Goal: Book appointment/travel/reservation

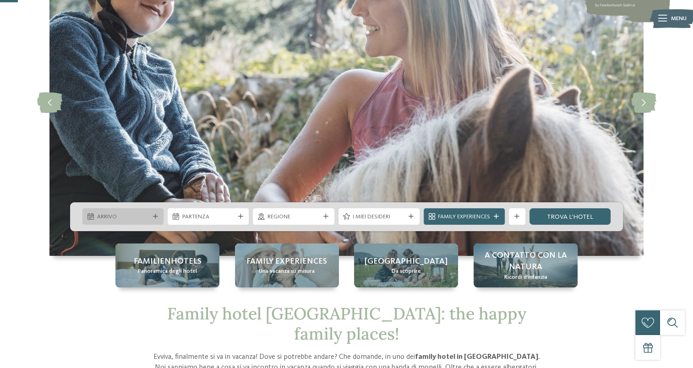
click at [128, 209] on div "Arrivo" at bounding box center [122, 217] width 81 height 16
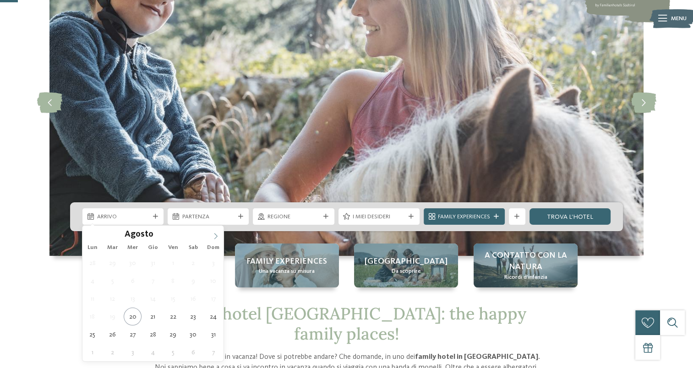
click at [216, 237] on icon at bounding box center [215, 237] width 3 height 6
click at [216, 237] on icon at bounding box center [216, 236] width 6 height 6
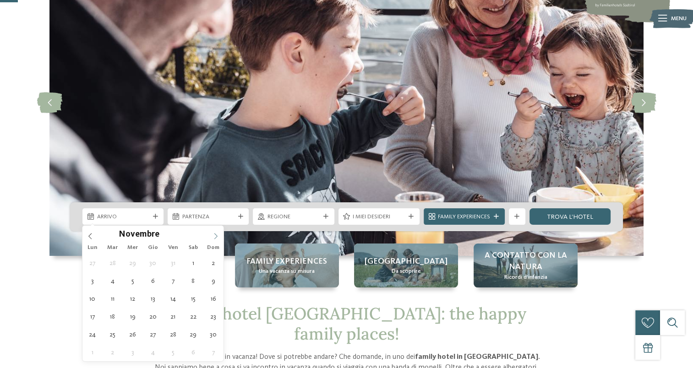
click at [216, 237] on icon at bounding box center [216, 236] width 6 height 6
type input "****"
click at [216, 237] on icon at bounding box center [216, 236] width 6 height 6
type div "[DATE]"
type input "****"
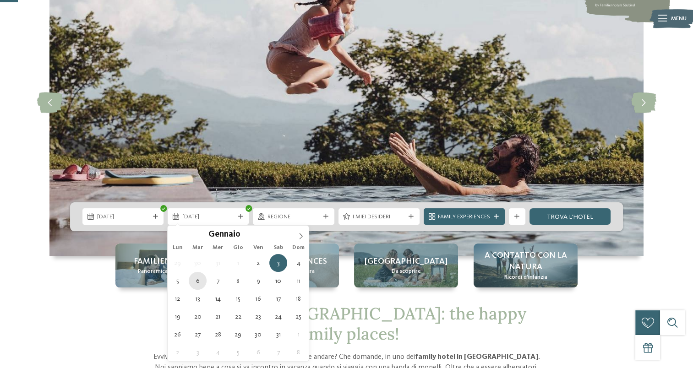
type div "[DATE]"
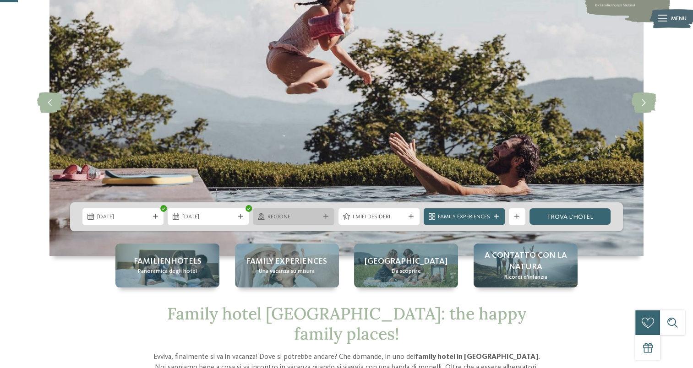
click at [288, 218] on span "Regione" at bounding box center [294, 217] width 52 height 8
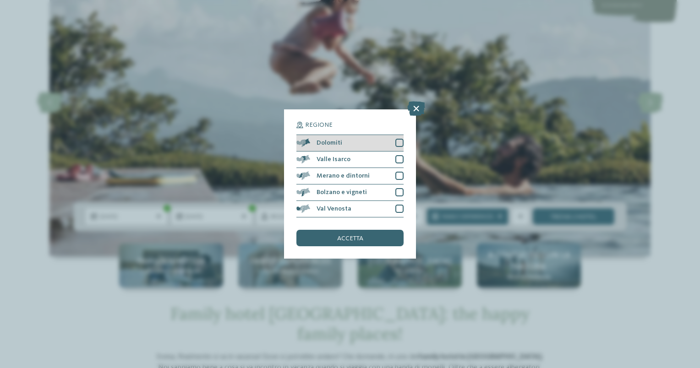
click at [398, 139] on div at bounding box center [400, 143] width 8 height 8
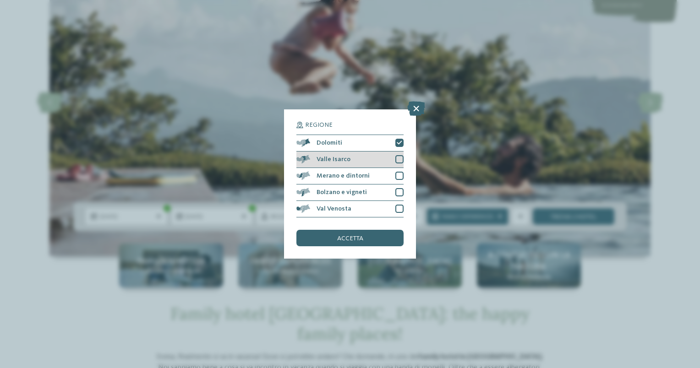
click at [401, 163] on div at bounding box center [400, 159] width 8 height 8
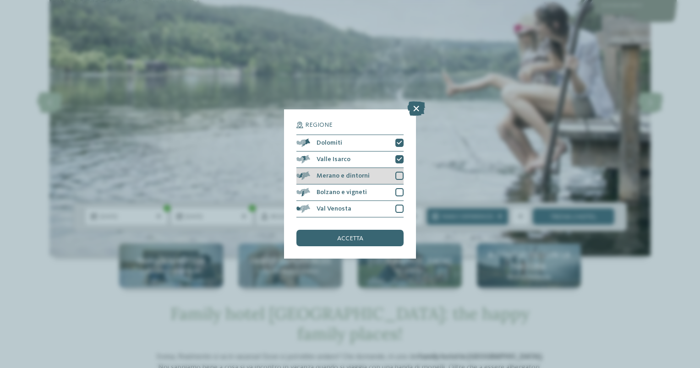
click at [403, 176] on div at bounding box center [400, 176] width 8 height 8
click at [394, 192] on div "Bolzano e vigneti" at bounding box center [350, 193] width 107 height 16
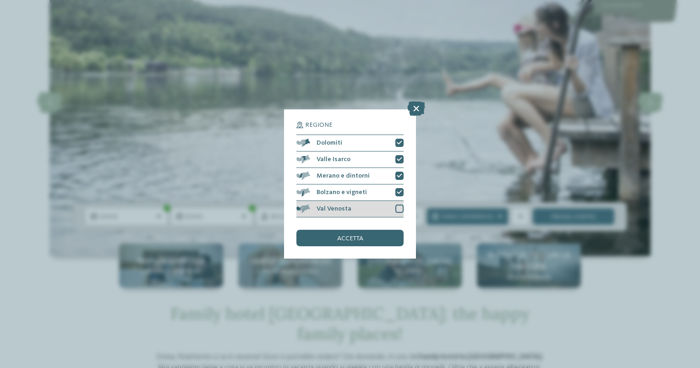
click at [401, 205] on div at bounding box center [400, 209] width 8 height 8
click at [363, 238] on div "accetta" at bounding box center [350, 238] width 107 height 16
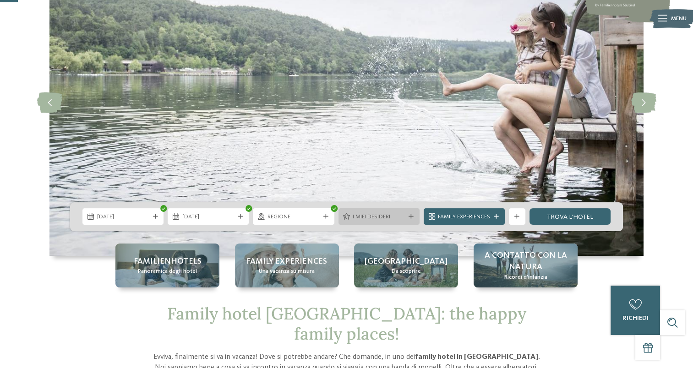
click at [387, 219] on span "I miei desideri" at bounding box center [379, 217] width 52 height 8
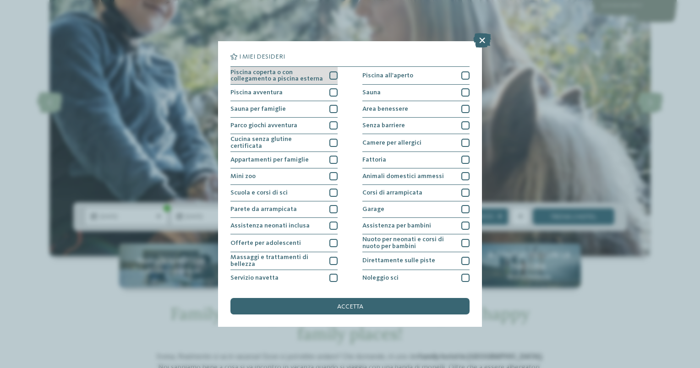
click at [332, 75] on div at bounding box center [334, 75] width 8 height 8
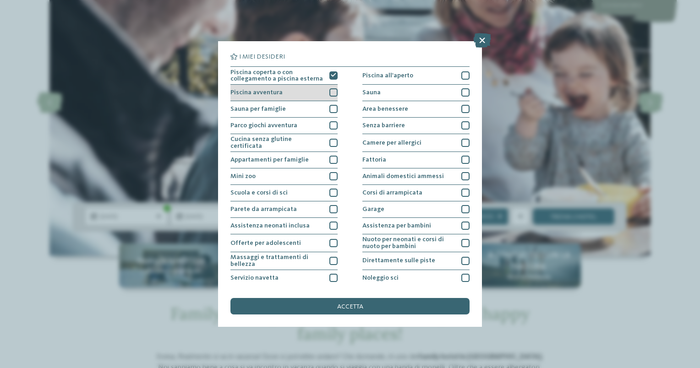
click at [330, 92] on div at bounding box center [334, 92] width 8 height 8
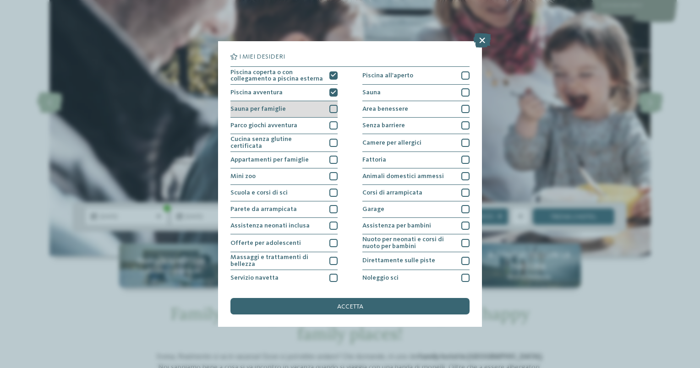
click at [330, 109] on div at bounding box center [334, 109] width 8 height 8
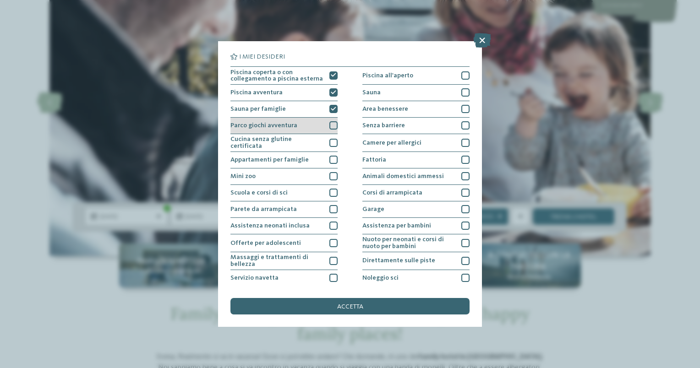
click at [331, 125] on div at bounding box center [334, 125] width 8 height 8
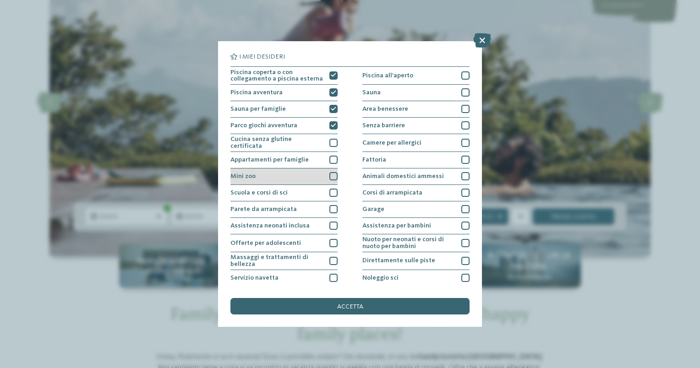
click at [331, 176] on div at bounding box center [334, 176] width 8 height 8
click at [334, 190] on div at bounding box center [334, 193] width 8 height 8
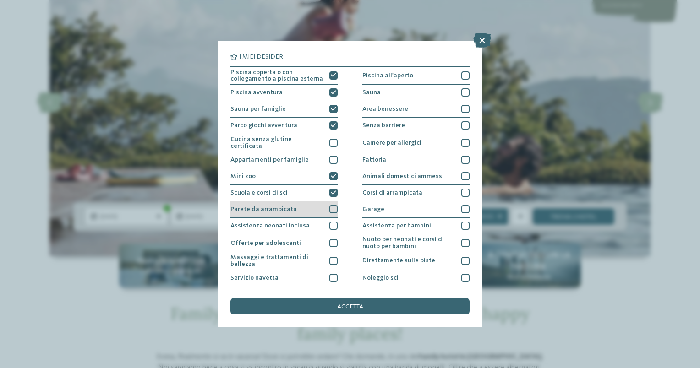
click at [330, 209] on div at bounding box center [334, 209] width 8 height 8
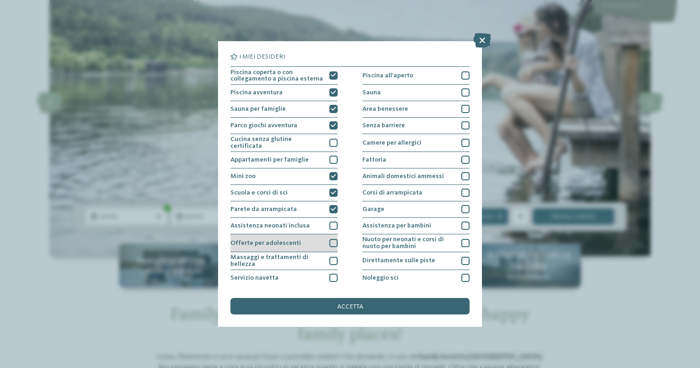
click at [330, 242] on div at bounding box center [334, 243] width 8 height 8
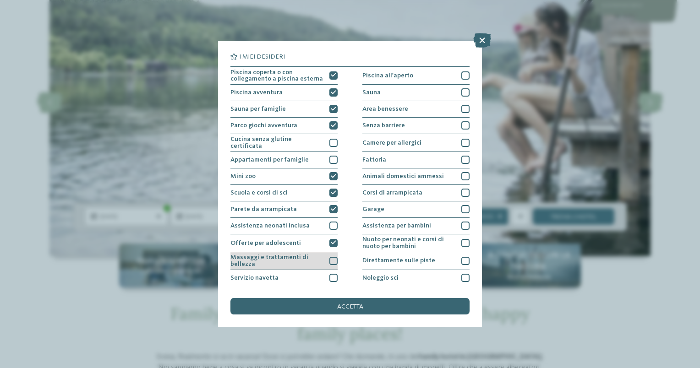
click at [330, 259] on div at bounding box center [334, 261] width 8 height 8
click at [330, 274] on div at bounding box center [334, 278] width 8 height 8
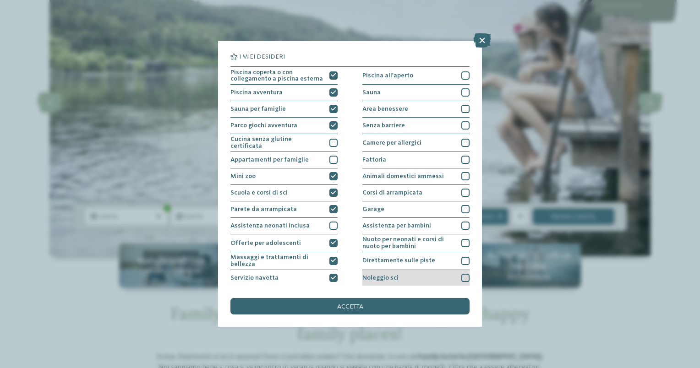
click at [462, 277] on div at bounding box center [466, 278] width 8 height 8
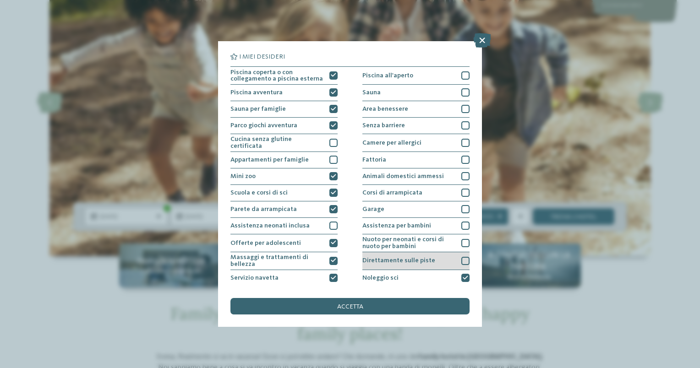
click at [462, 258] on div at bounding box center [466, 261] width 8 height 8
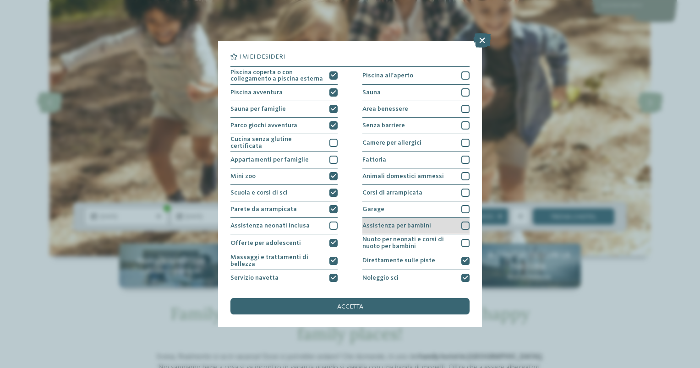
click at [462, 223] on div at bounding box center [466, 226] width 8 height 8
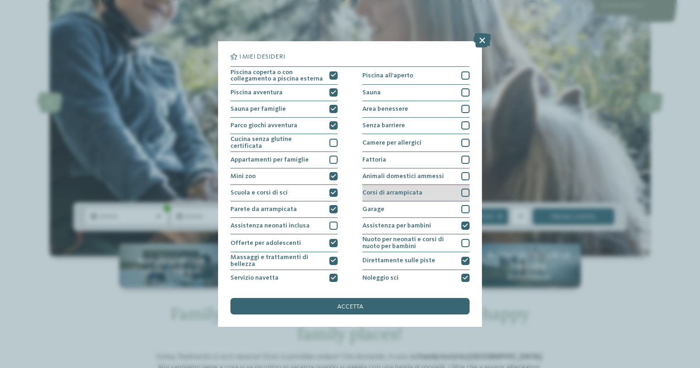
click at [462, 192] on div at bounding box center [466, 193] width 8 height 8
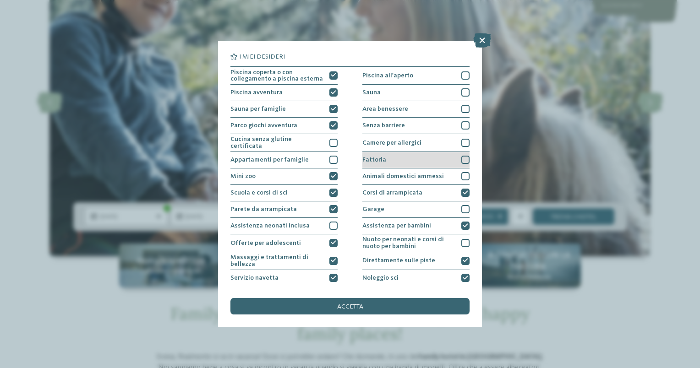
click at [462, 159] on div at bounding box center [466, 160] width 8 height 8
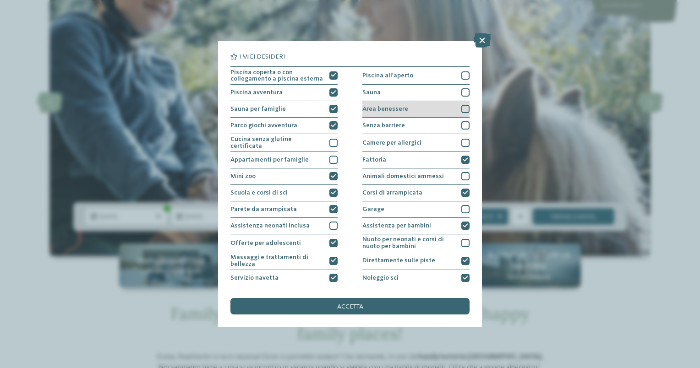
click at [462, 108] on div at bounding box center [466, 109] width 8 height 8
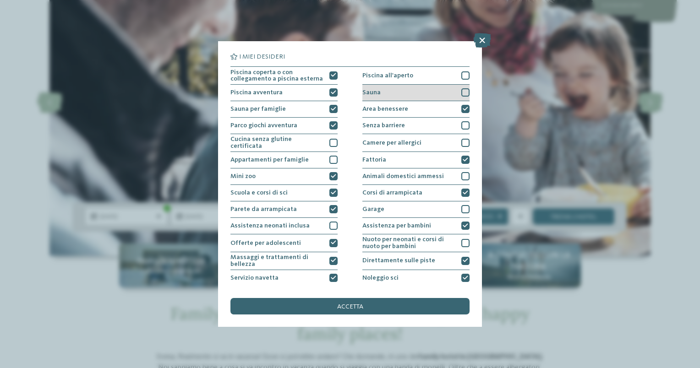
click at [462, 89] on div at bounding box center [466, 92] width 8 height 8
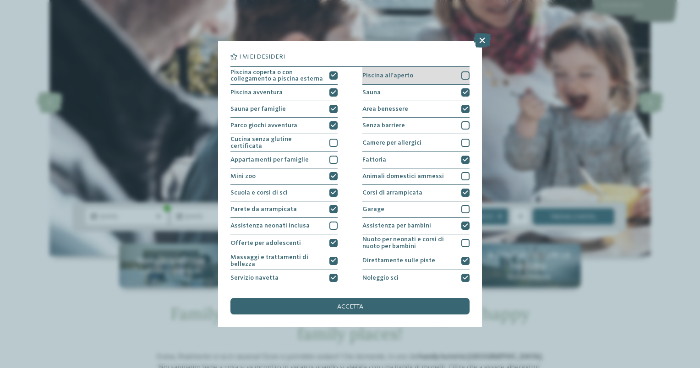
click at [462, 76] on div at bounding box center [466, 75] width 8 height 8
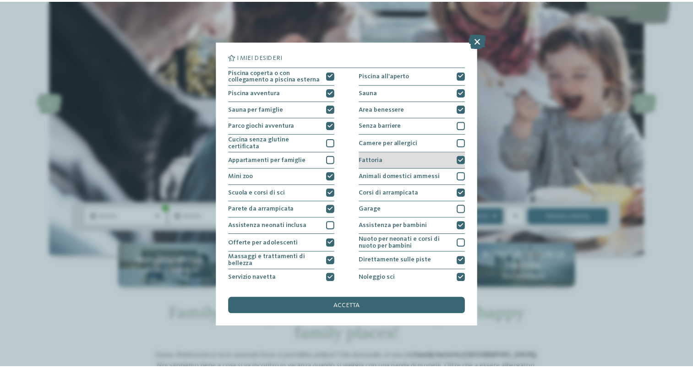
scroll to position [65, 0]
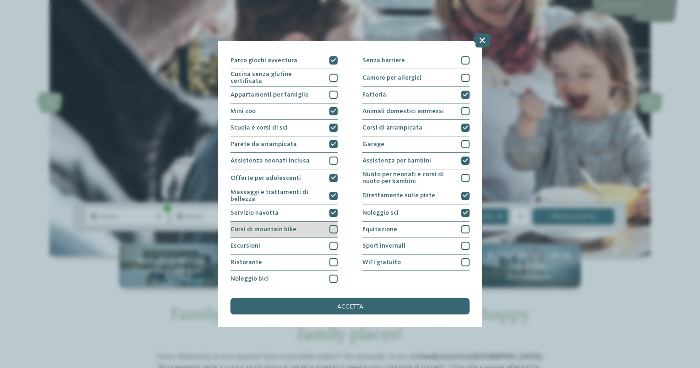
click at [331, 229] on div at bounding box center [334, 229] width 8 height 8
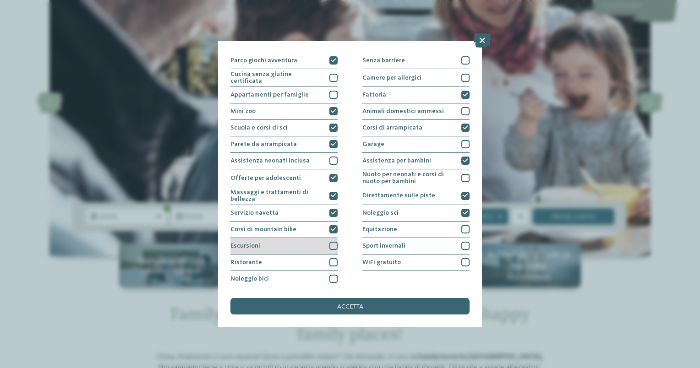
click at [331, 246] on div at bounding box center [334, 246] width 8 height 8
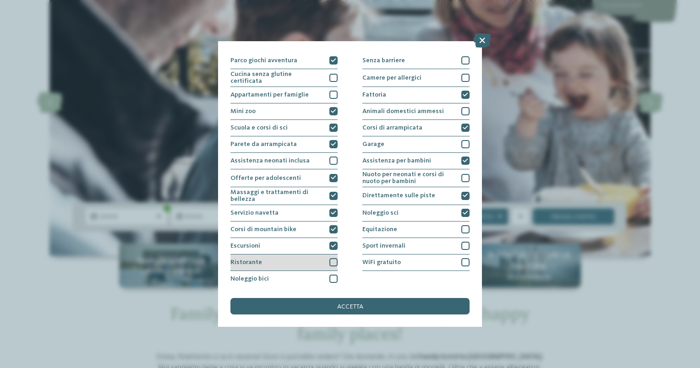
click at [330, 258] on div at bounding box center [334, 262] width 8 height 8
click at [331, 279] on div at bounding box center [334, 279] width 8 height 8
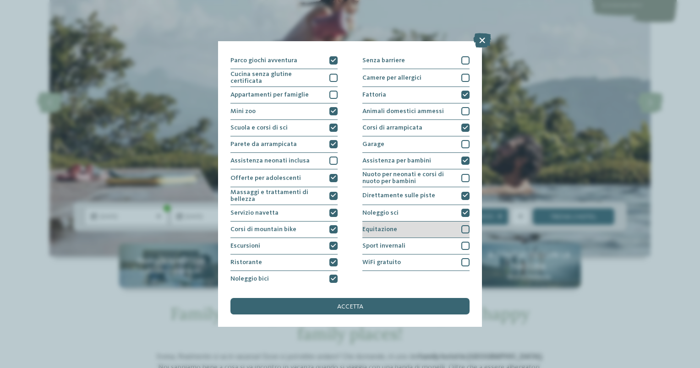
click at [462, 225] on div at bounding box center [466, 229] width 8 height 8
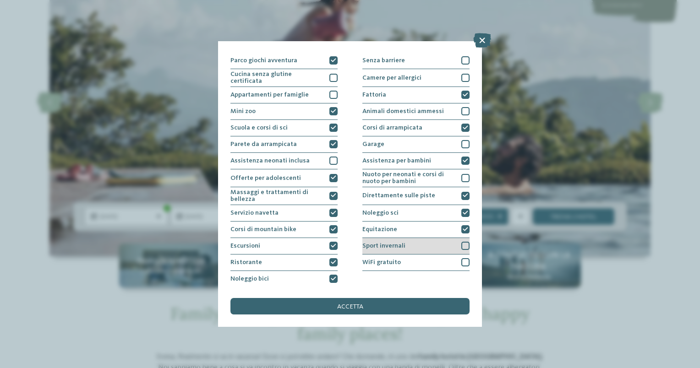
click at [462, 243] on div at bounding box center [466, 246] width 8 height 8
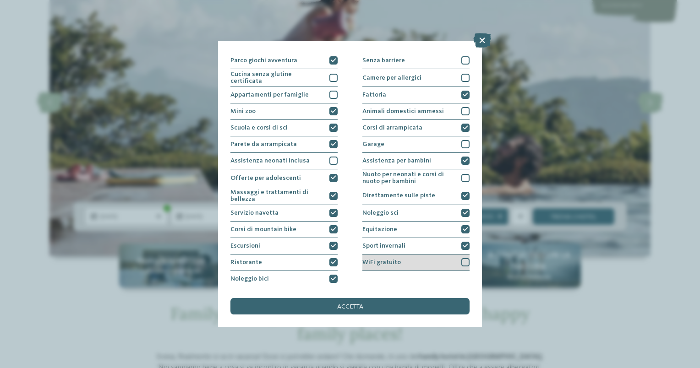
click at [462, 262] on div at bounding box center [466, 262] width 8 height 8
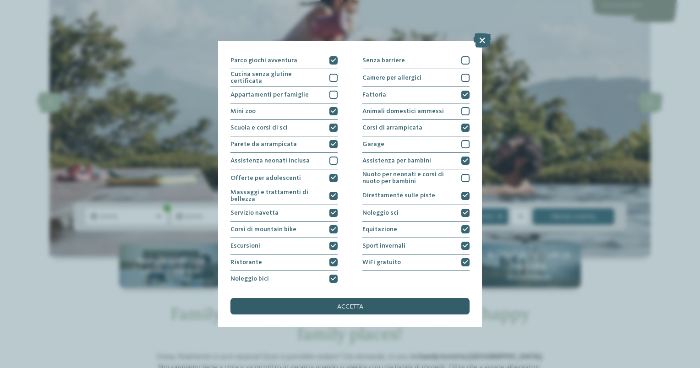
click at [446, 306] on div "accetta" at bounding box center [350, 306] width 239 height 16
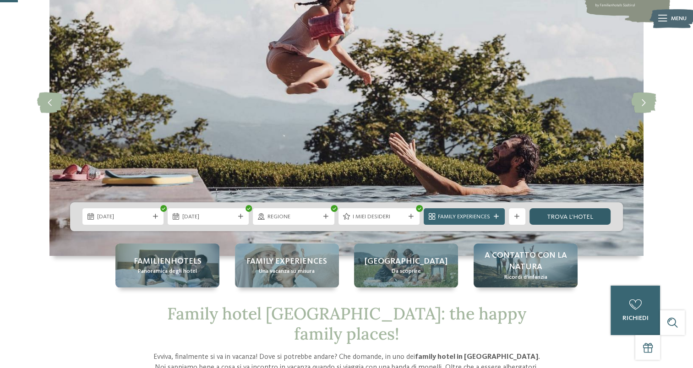
click at [568, 216] on link "trova l’hotel" at bounding box center [570, 217] width 81 height 16
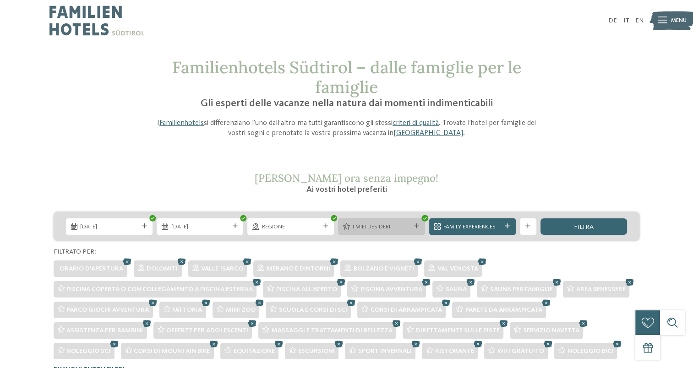
click at [418, 222] on div "I miei desideri" at bounding box center [381, 227] width 87 height 16
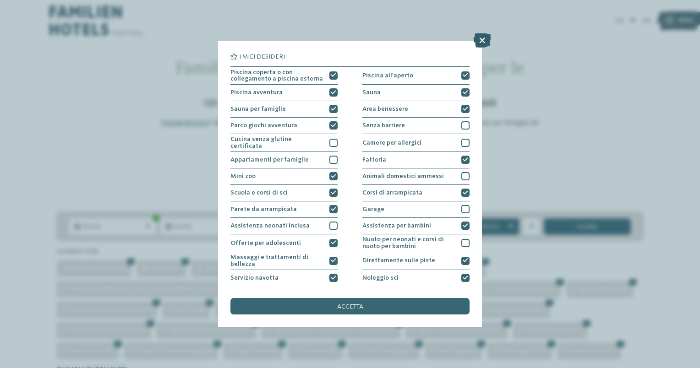
click at [479, 39] on icon at bounding box center [482, 40] width 18 height 15
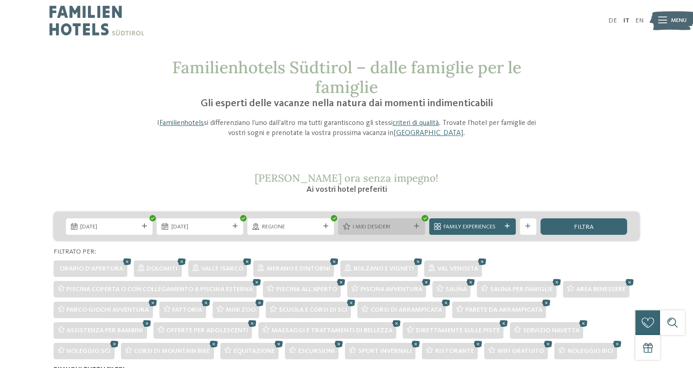
click at [425, 218] on icon at bounding box center [425, 218] width 4 height 3
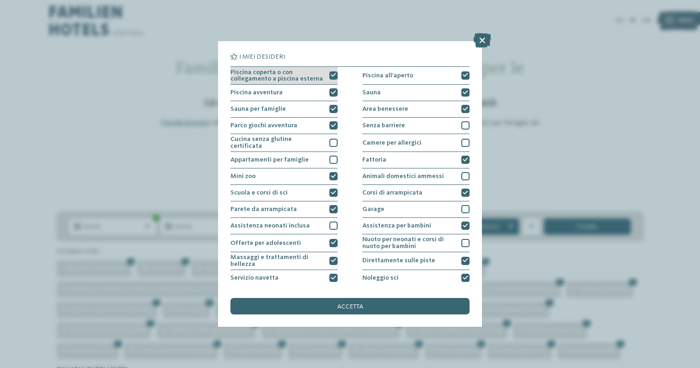
click at [331, 77] on icon at bounding box center [333, 75] width 5 height 5
click at [331, 99] on div "Piscina avventura" at bounding box center [284, 93] width 107 height 16
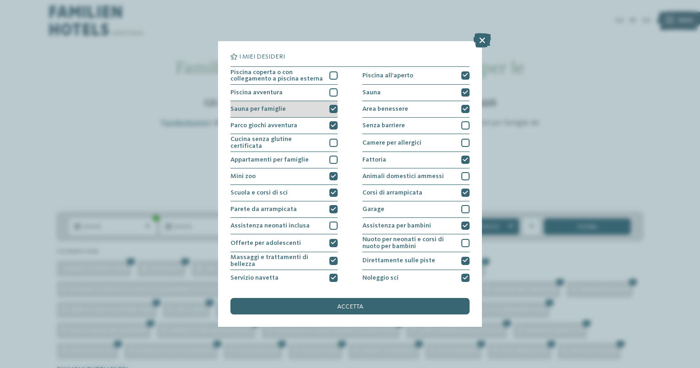
click at [331, 107] on icon at bounding box center [333, 109] width 5 height 5
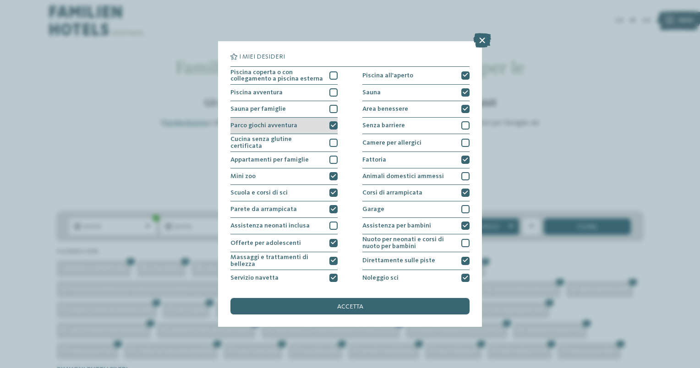
click at [332, 123] on icon at bounding box center [333, 125] width 5 height 5
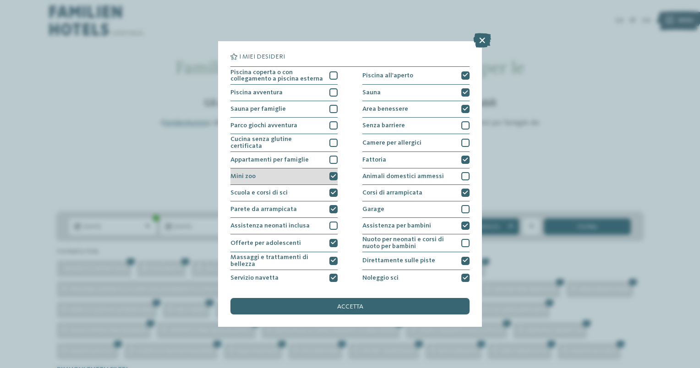
click at [331, 174] on icon at bounding box center [333, 176] width 5 height 5
click at [333, 191] on icon at bounding box center [333, 193] width 5 height 5
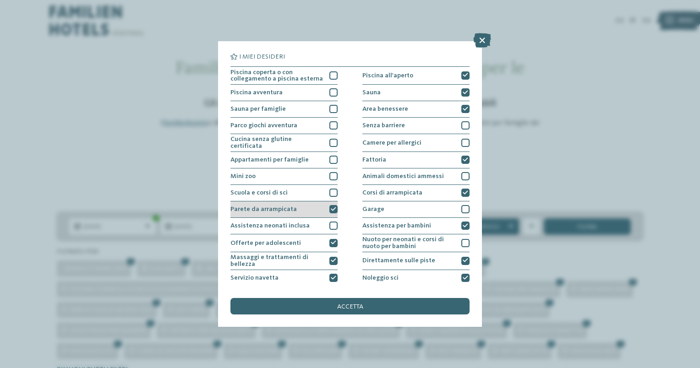
click at [332, 205] on div at bounding box center [334, 209] width 8 height 8
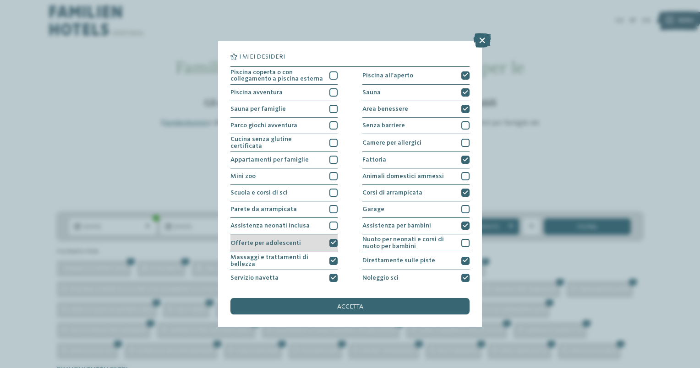
click at [335, 239] on div at bounding box center [334, 243] width 8 height 8
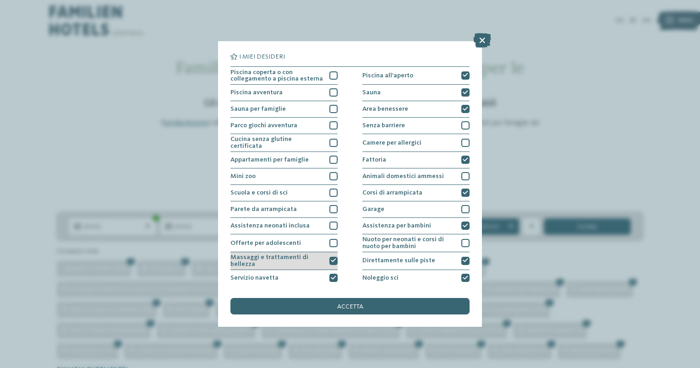
click at [332, 259] on icon at bounding box center [333, 260] width 5 height 5
click at [332, 274] on div at bounding box center [334, 278] width 8 height 8
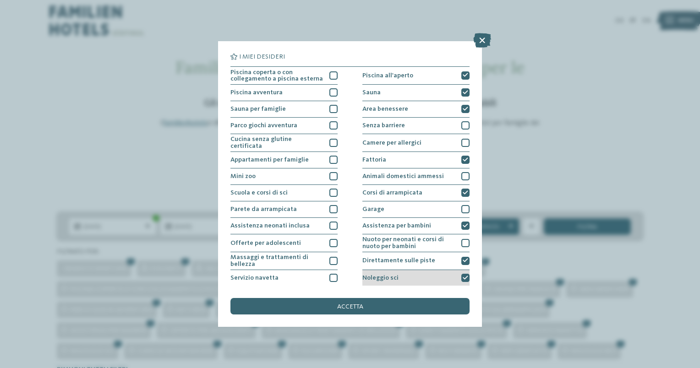
click at [462, 275] on div at bounding box center [466, 278] width 8 height 8
click at [463, 258] on icon at bounding box center [465, 260] width 5 height 5
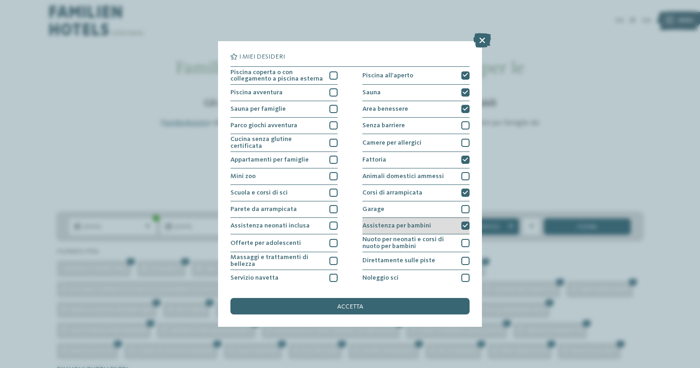
click at [462, 227] on div at bounding box center [466, 226] width 8 height 8
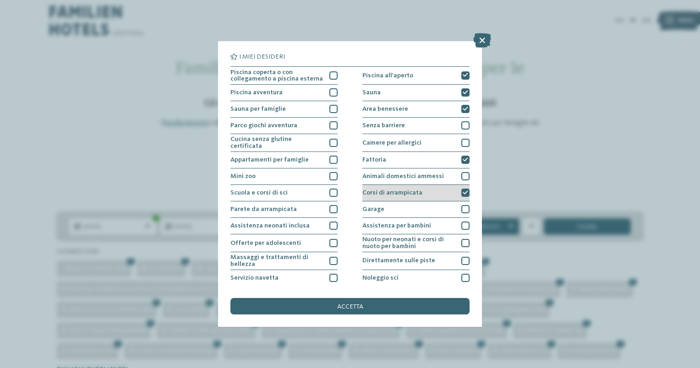
click at [463, 192] on icon at bounding box center [465, 193] width 5 height 5
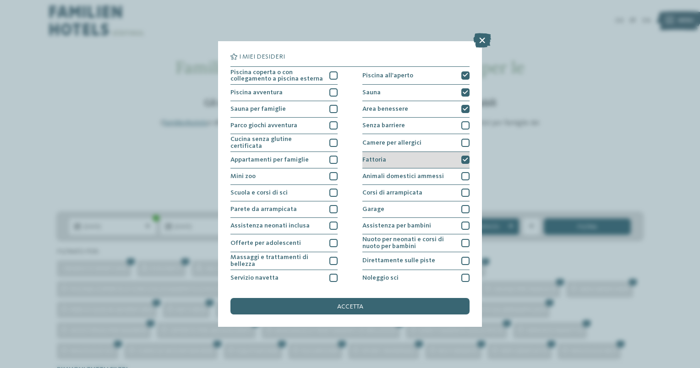
click at [463, 159] on icon at bounding box center [465, 160] width 5 height 5
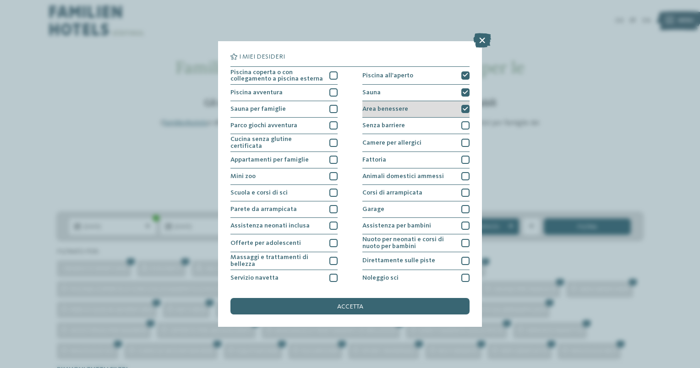
click at [462, 105] on div at bounding box center [466, 109] width 8 height 8
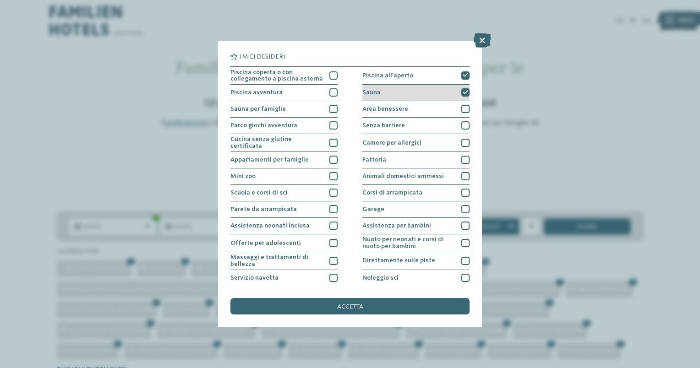
click at [463, 93] on icon at bounding box center [465, 92] width 5 height 5
click at [463, 76] on icon at bounding box center [465, 75] width 5 height 5
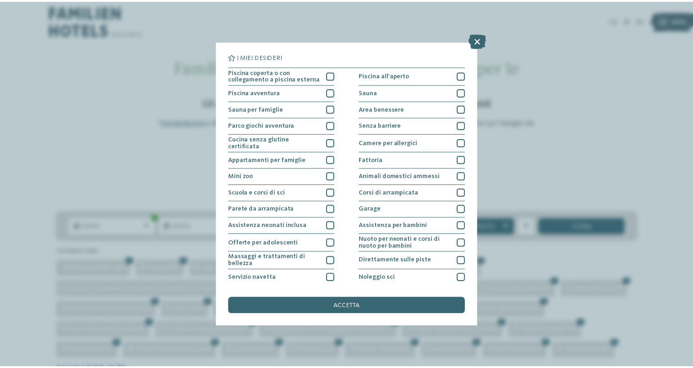
scroll to position [65, 0]
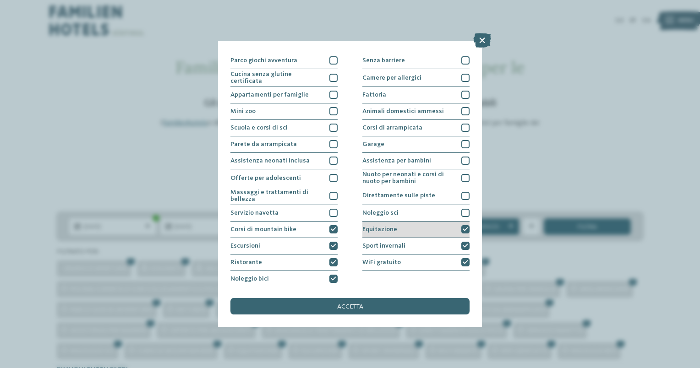
click at [463, 227] on icon at bounding box center [465, 229] width 5 height 5
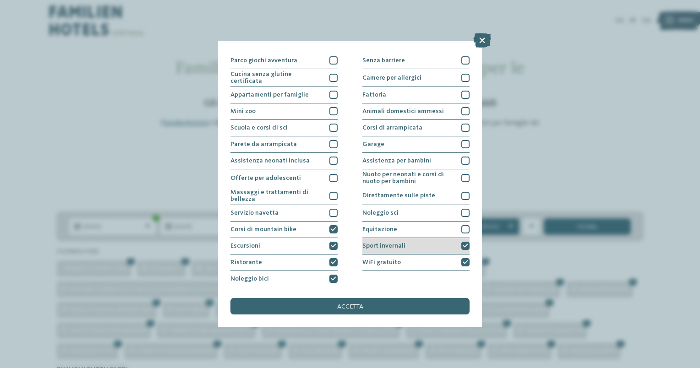
click at [463, 242] on div at bounding box center [466, 246] width 8 height 8
click at [463, 265] on div "WiFi gratuito" at bounding box center [416, 263] width 107 height 16
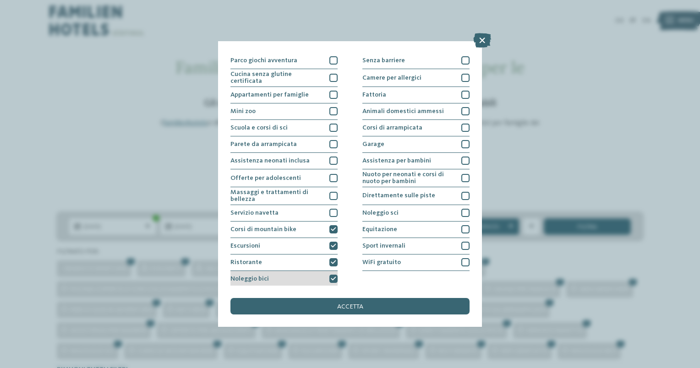
click at [331, 278] on icon at bounding box center [333, 279] width 5 height 5
click at [331, 261] on icon at bounding box center [333, 262] width 5 height 5
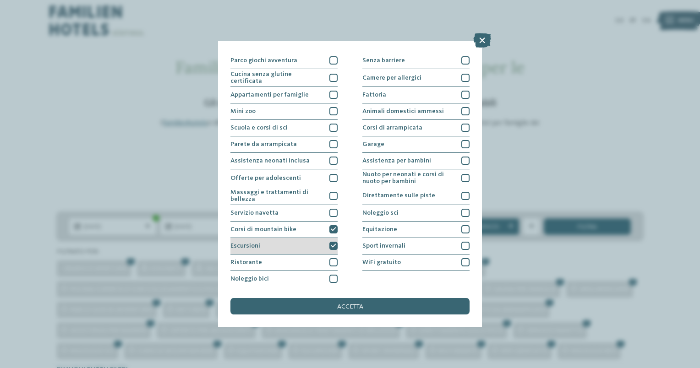
click at [330, 242] on div at bounding box center [334, 246] width 8 height 8
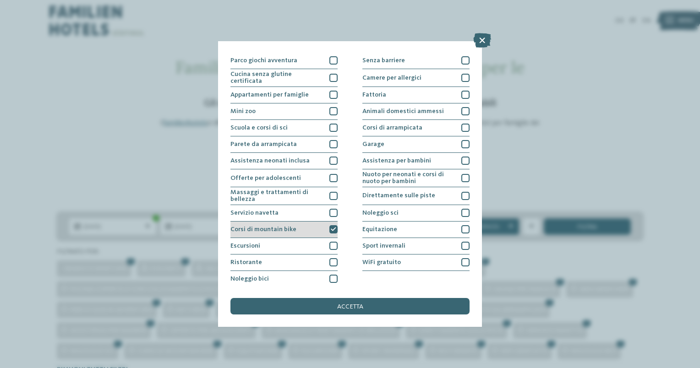
click at [331, 227] on icon at bounding box center [333, 229] width 5 height 5
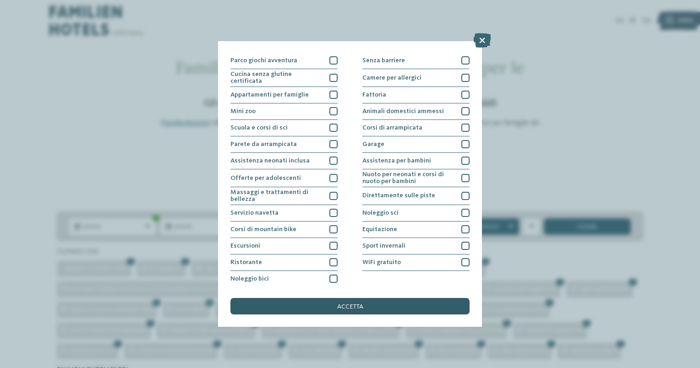
click at [365, 304] on div "accetta" at bounding box center [350, 306] width 239 height 16
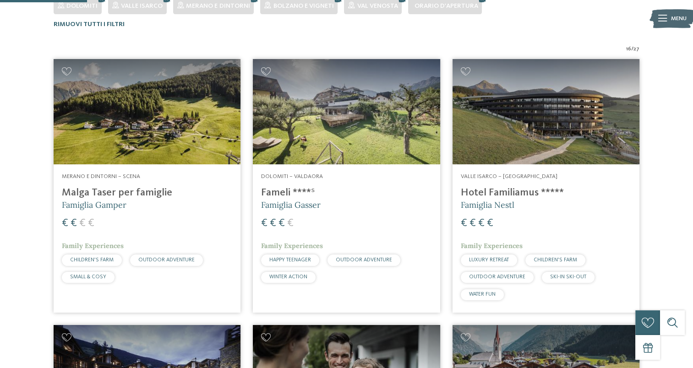
scroll to position [265, 0]
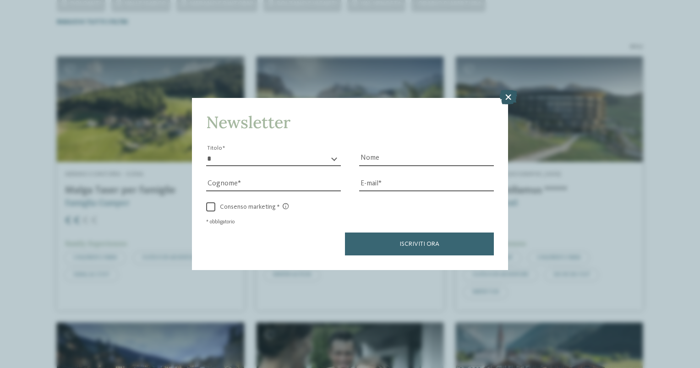
click at [510, 97] on icon at bounding box center [509, 97] width 18 height 15
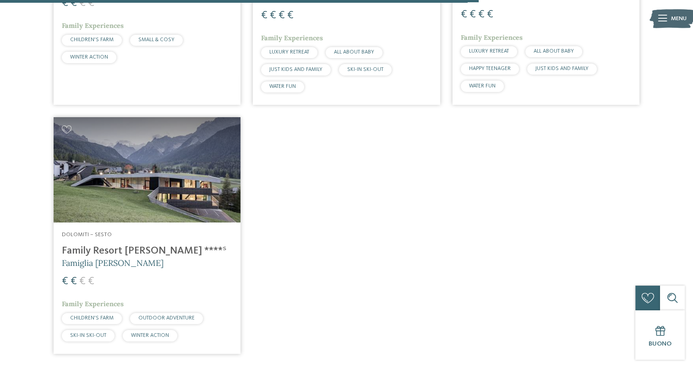
scroll to position [1594, 0]
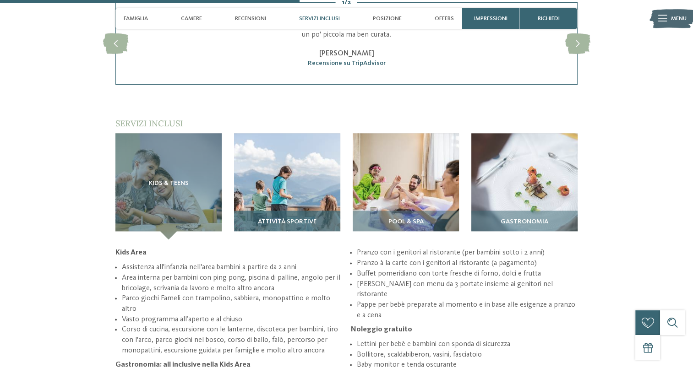
scroll to position [1146, 0]
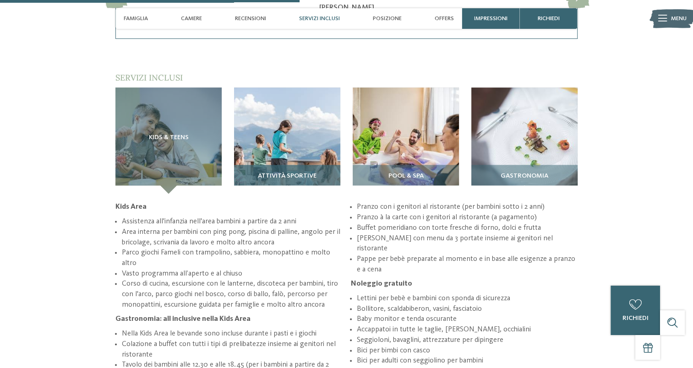
click at [280, 134] on img at bounding box center [287, 141] width 106 height 106
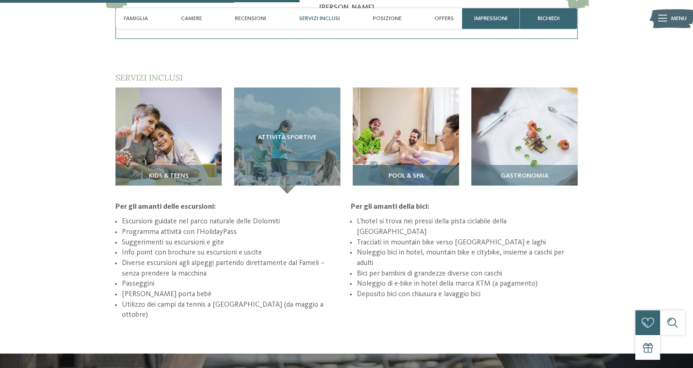
click at [401, 132] on img at bounding box center [406, 141] width 106 height 106
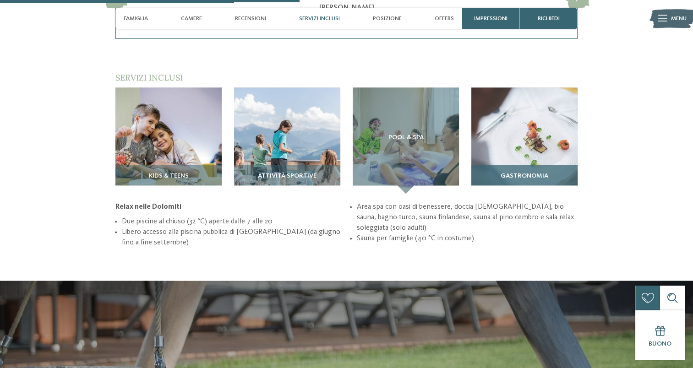
click at [537, 143] on img at bounding box center [525, 141] width 106 height 106
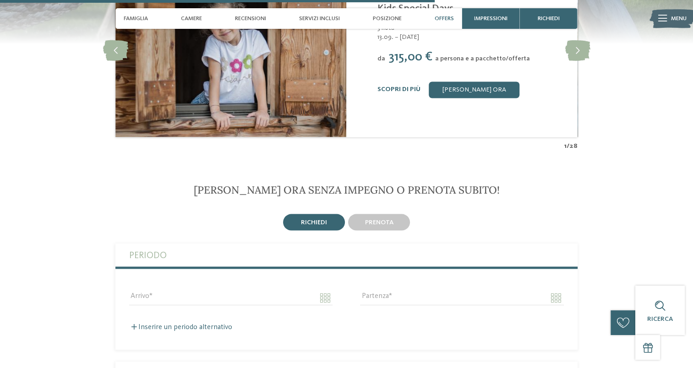
scroll to position [1696, 0]
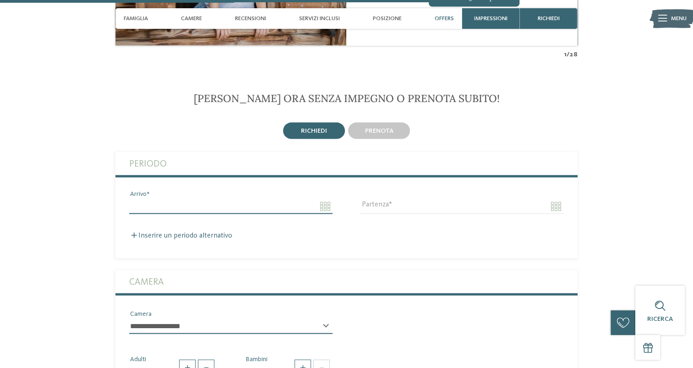
click at [285, 198] on input "Arrivo" at bounding box center [230, 206] width 203 height 16
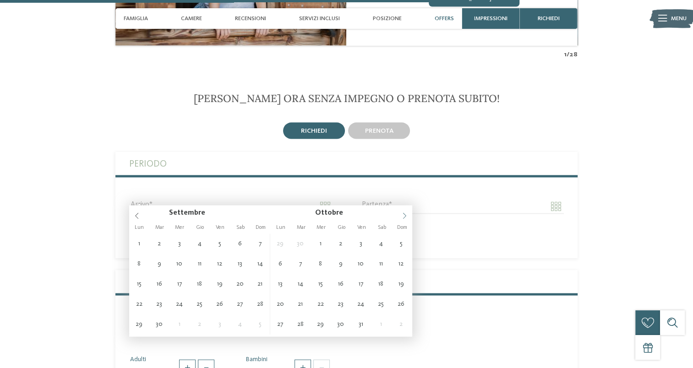
click at [403, 213] on icon at bounding box center [404, 216] width 6 height 6
click at [403, 212] on span at bounding box center [405, 213] width 16 height 16
type input "****"
click at [403, 213] on icon at bounding box center [404, 216] width 6 height 6
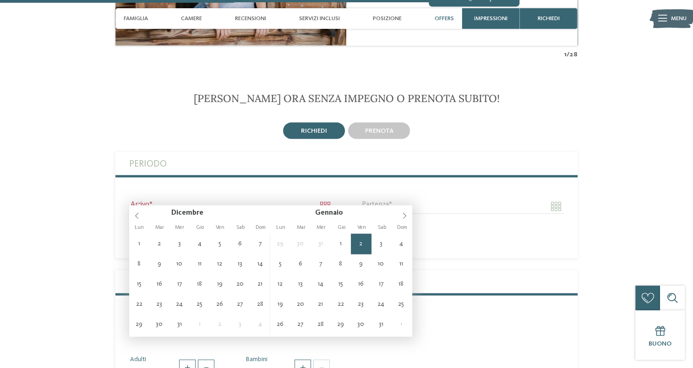
type input "**********"
type input "****"
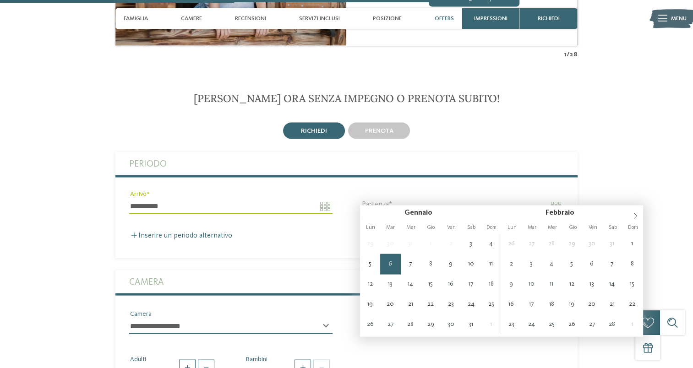
type input "**********"
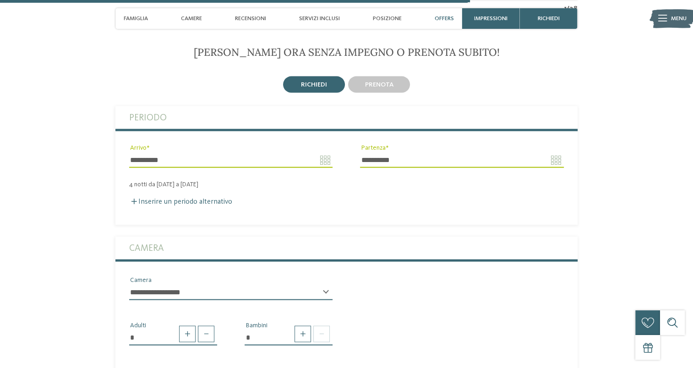
scroll to position [1787, 0]
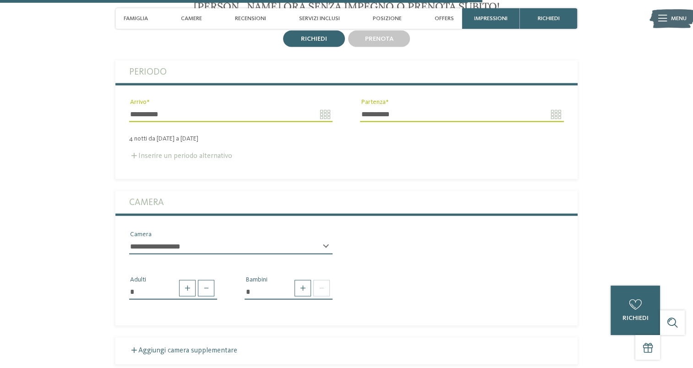
click at [200, 153] on label "Inserire un periodo alternativo" at bounding box center [180, 156] width 103 height 7
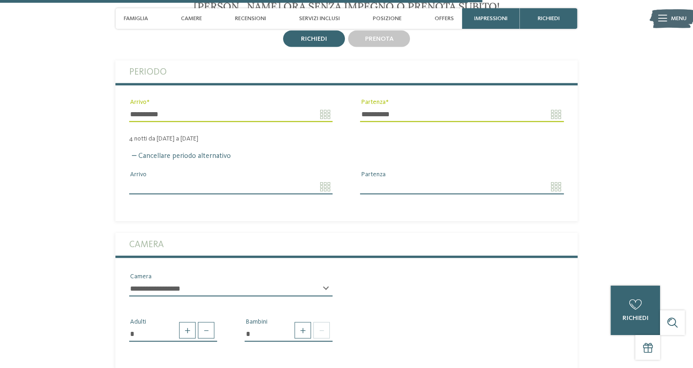
click at [323, 179] on input "Arrivo" at bounding box center [230, 187] width 203 height 16
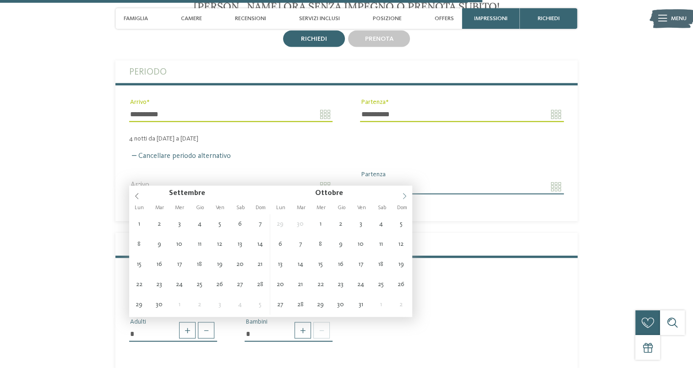
click at [407, 194] on icon at bounding box center [404, 196] width 6 height 6
type input "****"
click at [407, 194] on icon at bounding box center [404, 196] width 6 height 6
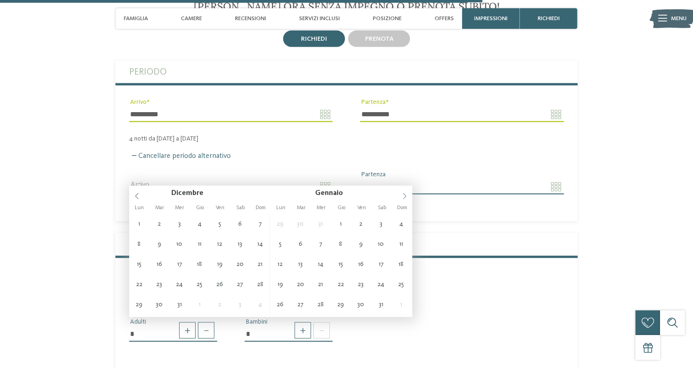
type input "****"
click at [407, 194] on icon at bounding box center [404, 196] width 6 height 6
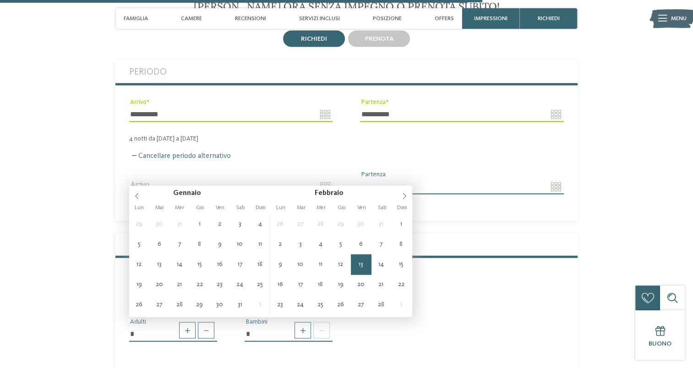
type input "**********"
type input "****"
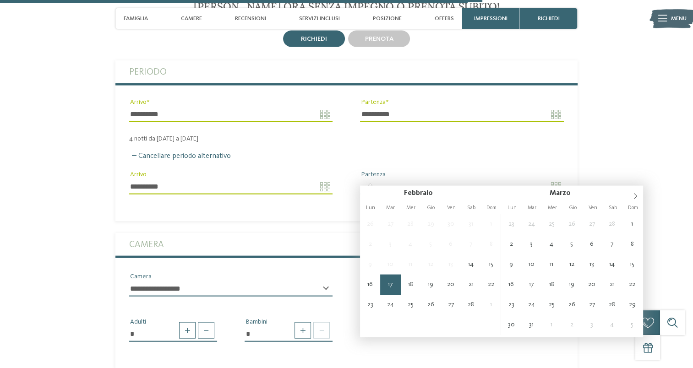
type input "**********"
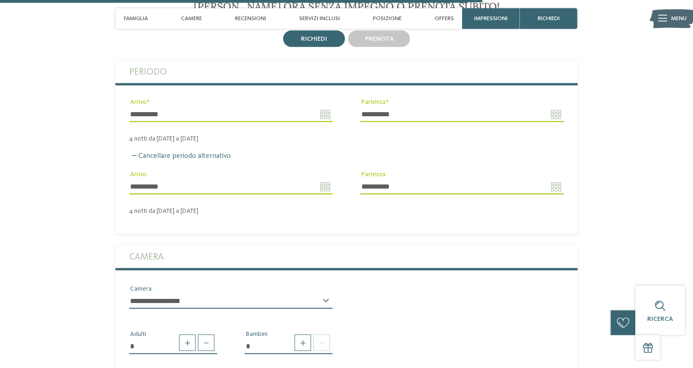
scroll to position [1833, 0]
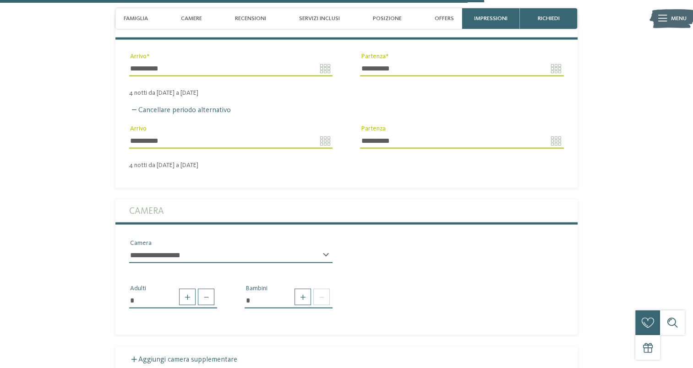
click at [217, 248] on select "**********" at bounding box center [230, 256] width 203 height 16
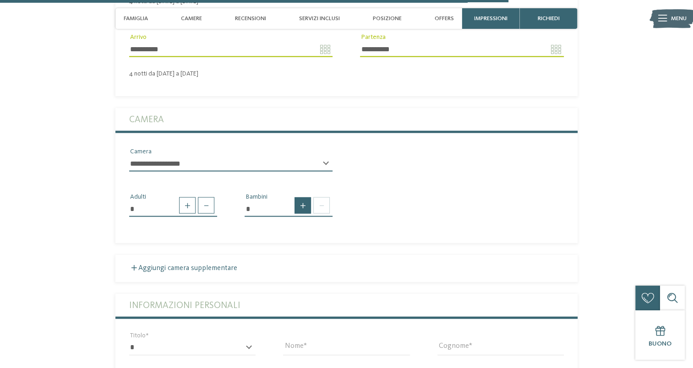
click at [299, 198] on span at bounding box center [303, 206] width 16 height 16
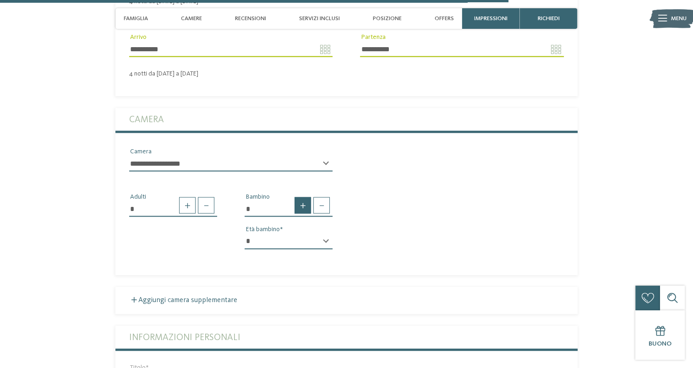
click at [299, 198] on span at bounding box center [303, 206] width 16 height 16
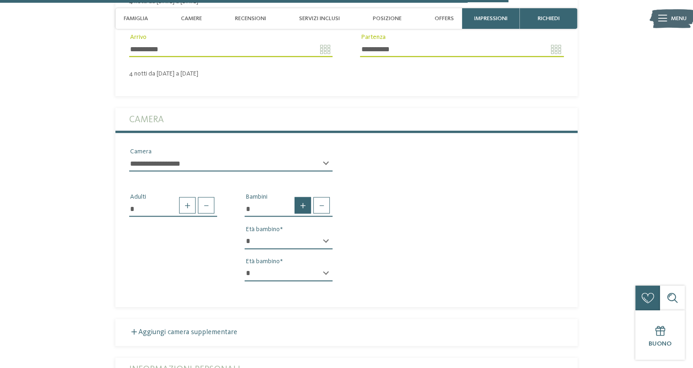
click at [299, 198] on span at bounding box center [303, 206] width 16 height 16
type input "*"
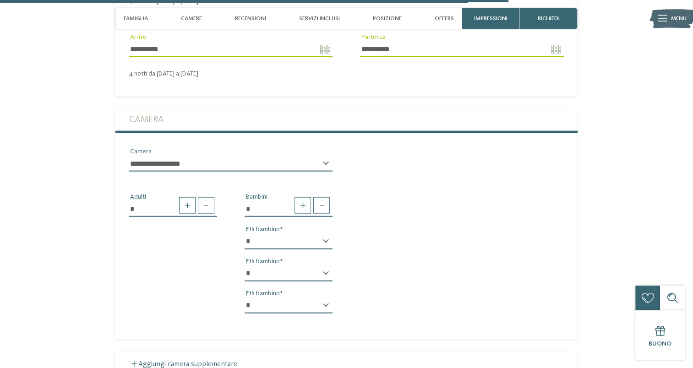
click at [318, 234] on select "* * * * * * * * * * * ** ** ** ** ** ** ** **" at bounding box center [289, 242] width 88 height 16
select select "**"
click at [245, 234] on select "* * * * * * * * * * * ** ** ** ** ** ** ** **" at bounding box center [289, 242] width 88 height 16
click at [295, 266] on select "* * * * * * * * * * * ** ** ** ** ** ** ** **" at bounding box center [289, 274] width 88 height 16
select select "**"
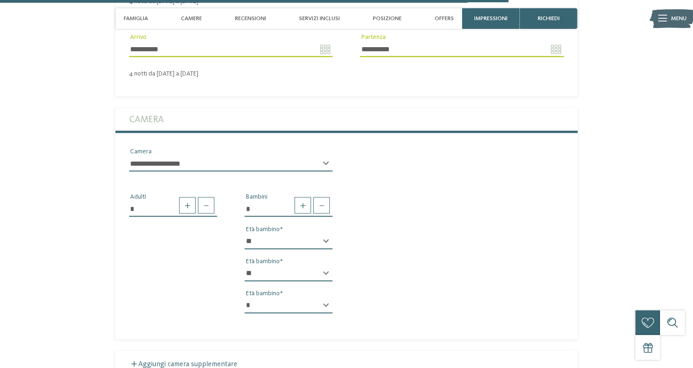
click at [245, 266] on select "* * * * * * * * * * * ** ** ** ** ** ** ** **" at bounding box center [289, 274] width 88 height 16
click at [291, 298] on select "* * * * * * * * * * * ** ** ** ** ** ** ** **" at bounding box center [289, 306] width 88 height 16
select select "*"
click at [245, 298] on select "* * * * * * * * * * * ** ** ** ** ** ** ** **" at bounding box center [289, 306] width 88 height 16
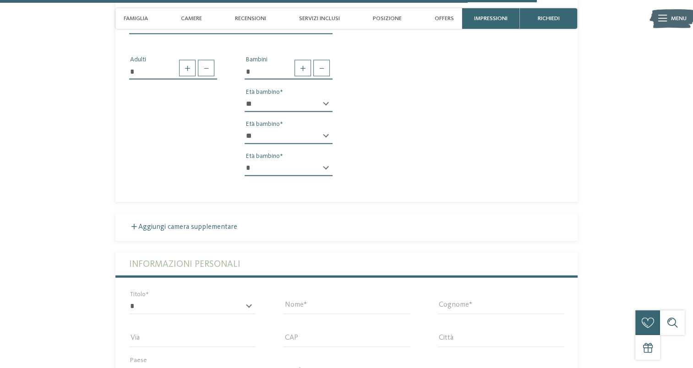
scroll to position [2154, 0]
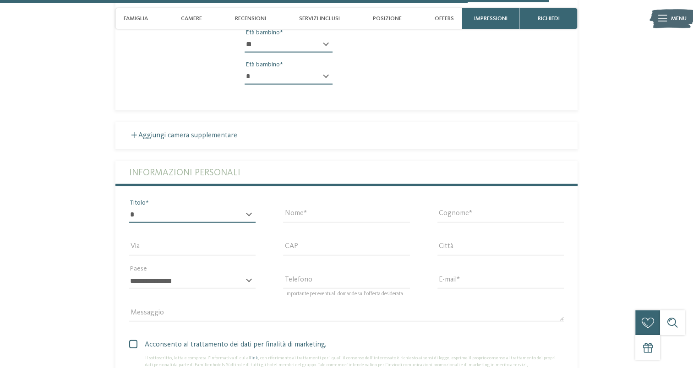
click at [241, 208] on select "* ****** ******* ******** ******" at bounding box center [192, 216] width 126 height 16
select select "*"
click at [129, 208] on select "* ****** ******* ******** ******" at bounding box center [192, 216] width 126 height 16
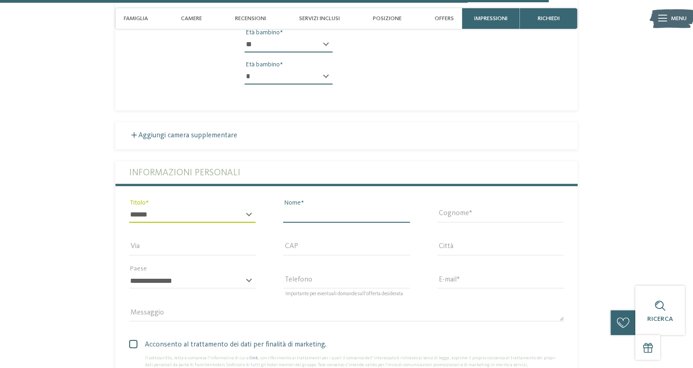
click at [317, 208] on input "Nome" at bounding box center [346, 216] width 126 height 16
type input "*******"
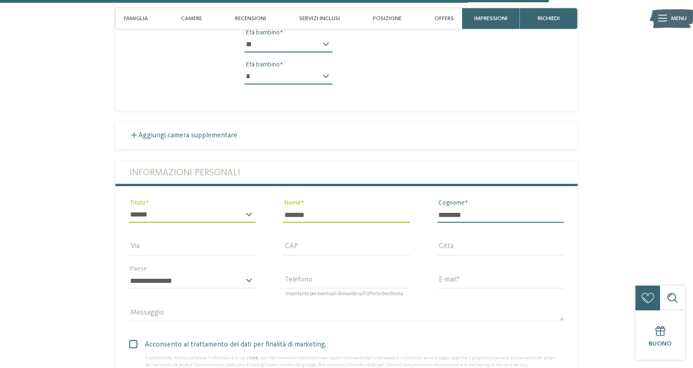
type input "********"
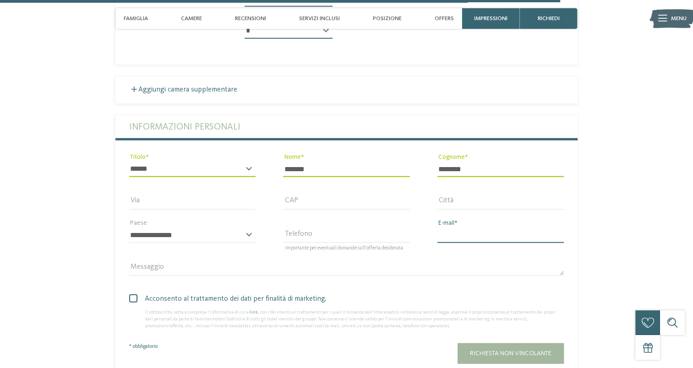
click at [447, 228] on input "E-mail" at bounding box center [501, 236] width 126 height 16
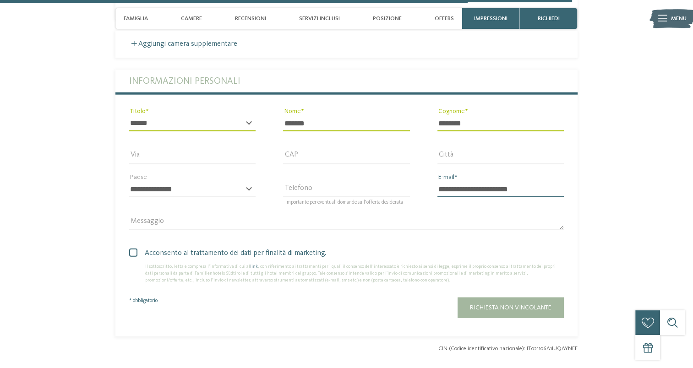
scroll to position [2292, 0]
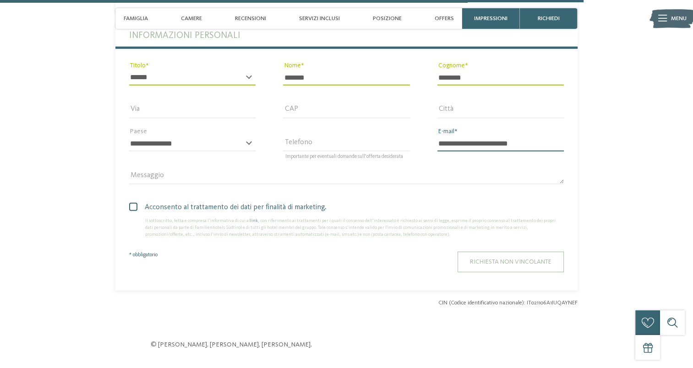
type input "**********"
click at [515, 259] on span "Richiesta non vincolante" at bounding box center [511, 262] width 82 height 6
